Goal: Transaction & Acquisition: Purchase product/service

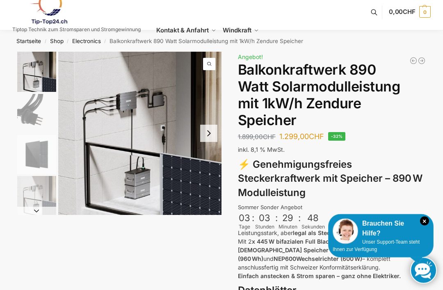
scroll to position [7, 0]
click at [425, 240] on p "Leistungsstark, aber legal als Steckerkraftwerk nutzbar! Mit 2 x 445 W bifazial…" at bounding box center [332, 254] width 188 height 52
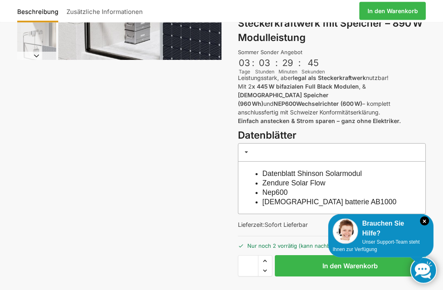
scroll to position [166, 0]
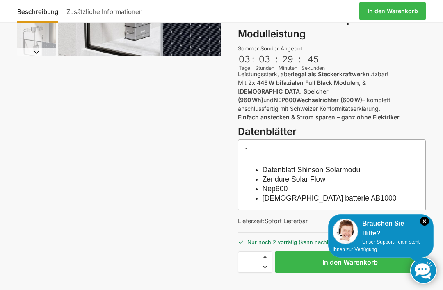
click at [428, 226] on icon "×" at bounding box center [424, 220] width 9 height 9
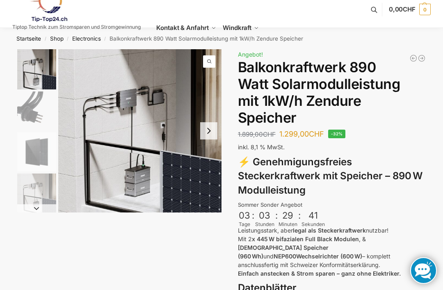
scroll to position [10, 0]
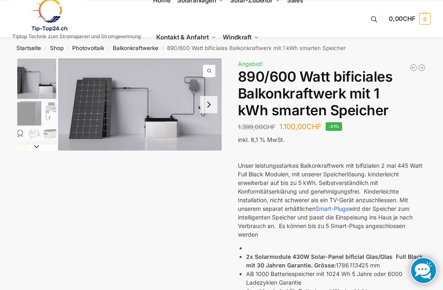
click at [310, 30] on ul "Home Solaranlagen Balkonkraftwerke Komplet-Sets mit Halterungen Balkon,Wand, Te…" at bounding box center [260, 19] width 215 height 74
click at [51, 13] on img at bounding box center [48, 14] width 72 height 33
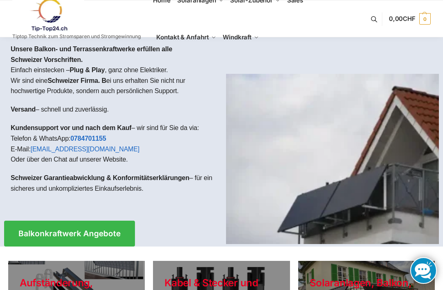
click at [258, 42] on span "Halterungen" at bounding box center [253, 39] width 26 height 6
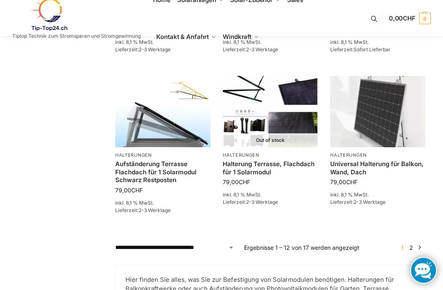
scroll to position [651, 0]
click at [419, 245] on link "→" at bounding box center [420, 247] width 6 height 9
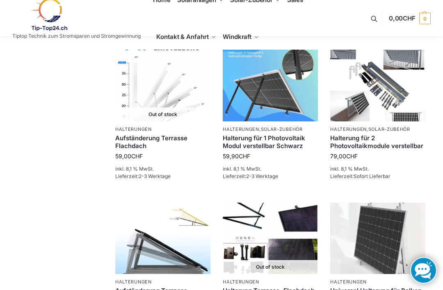
scroll to position [521, 0]
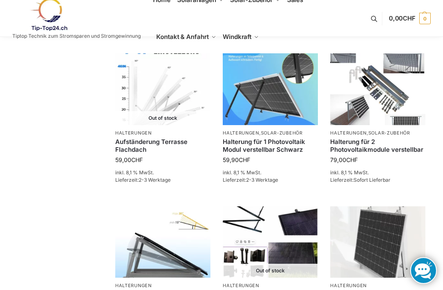
click at [177, 195] on link "Weiterlesen" at bounding box center [162, 198] width 95 height 16
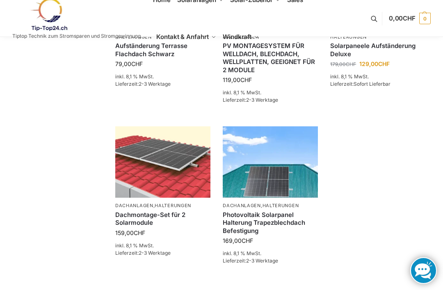
scroll to position [299, 0]
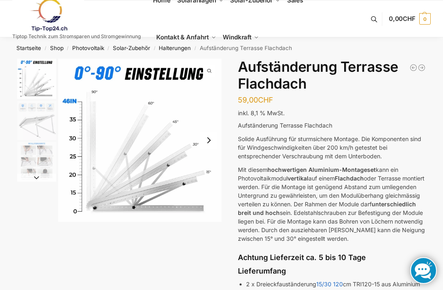
click at [174, 121] on img "1 / 3" at bounding box center [139, 140] width 163 height 163
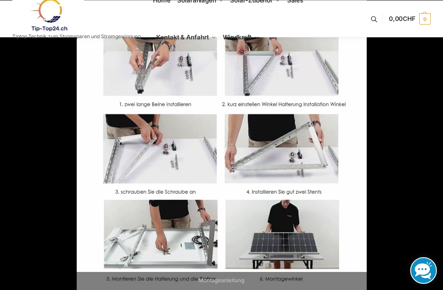
click at [401, 212] on div at bounding box center [298, 145] width 443 height 290
